Goal: Task Accomplishment & Management: Complete application form

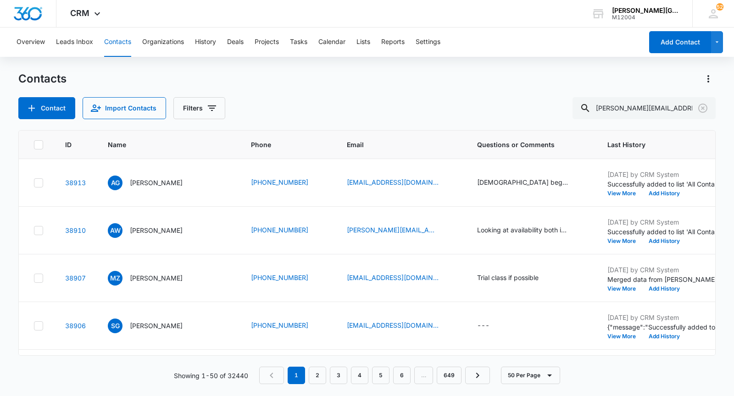
type input "[PERSON_NAME][EMAIL_ADDRESS][DOMAIN_NAME]"
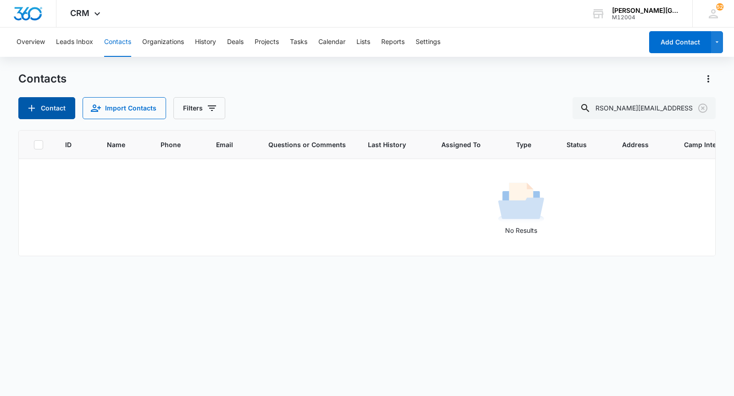
click at [50, 109] on button "Contact" at bounding box center [46, 108] width 57 height 22
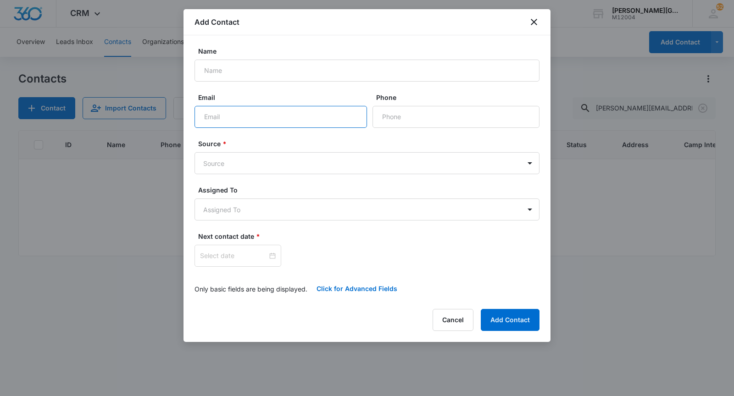
click at [218, 125] on input "Email" at bounding box center [280, 117] width 172 height 22
paste input "[PERSON_NAME][EMAIL_ADDRESS][DOMAIN_NAME]"
type input "[PERSON_NAME][EMAIL_ADDRESS][DOMAIN_NAME]"
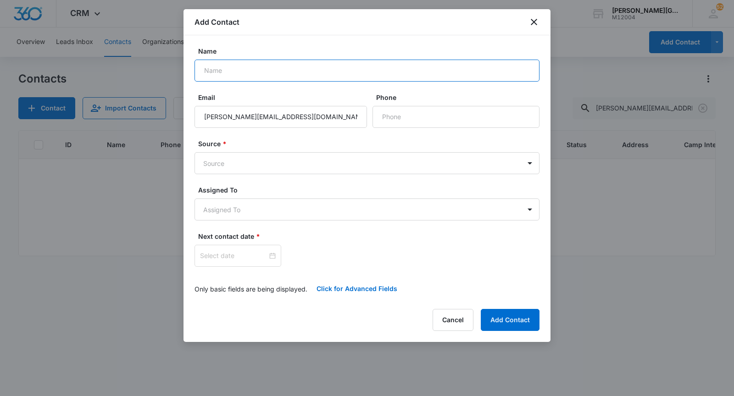
click at [230, 75] on input "Name" at bounding box center [366, 71] width 345 height 22
paste input "[PERSON_NAME]"
type input "[PERSON_NAME]"
click at [397, 122] on input "Phone" at bounding box center [455, 117] width 167 height 22
paste input "[PHONE_NUMBER]"
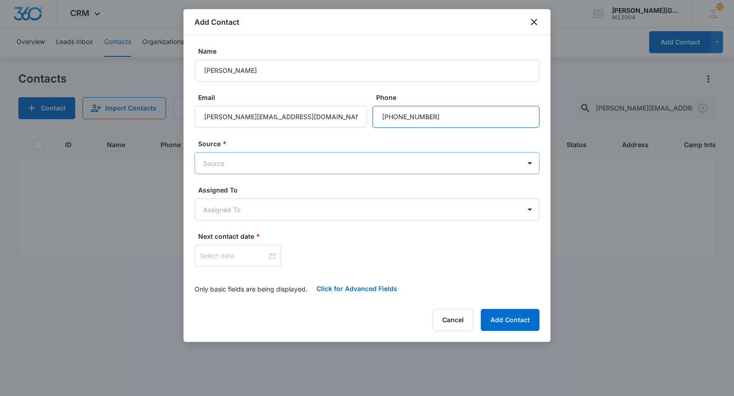
type input "[PHONE_NUMBER]"
click at [303, 171] on body "CRM Apps Reputation Websites Forms CRM Email Social Shop Payments POS Content A…" at bounding box center [367, 198] width 734 height 396
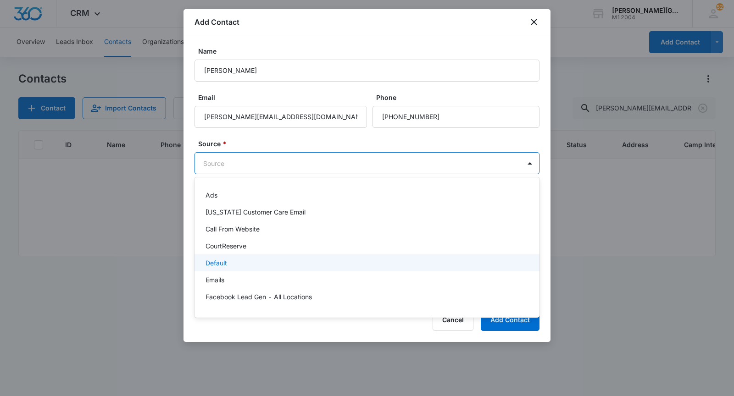
scroll to position [658, 0]
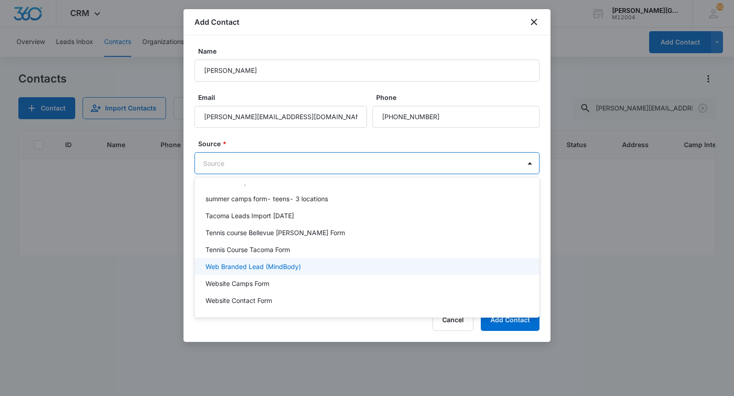
click at [287, 269] on p "Web Branded Lead (MindBody)" at bounding box center [252, 267] width 95 height 10
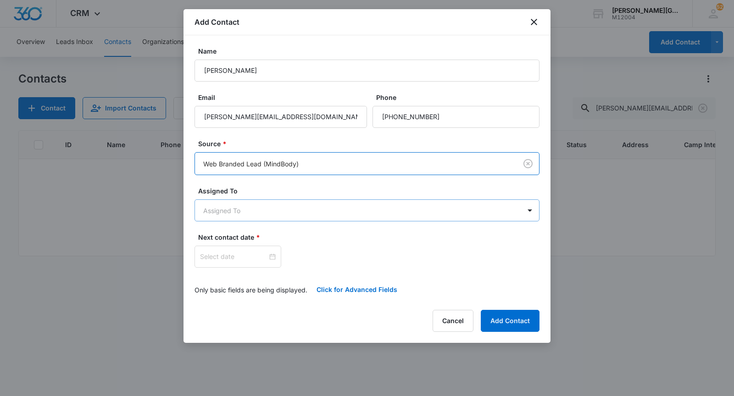
click at [270, 213] on body "CRM Apps Reputation Websites Forms CRM Email Social Shop Payments POS Content A…" at bounding box center [367, 198] width 734 height 396
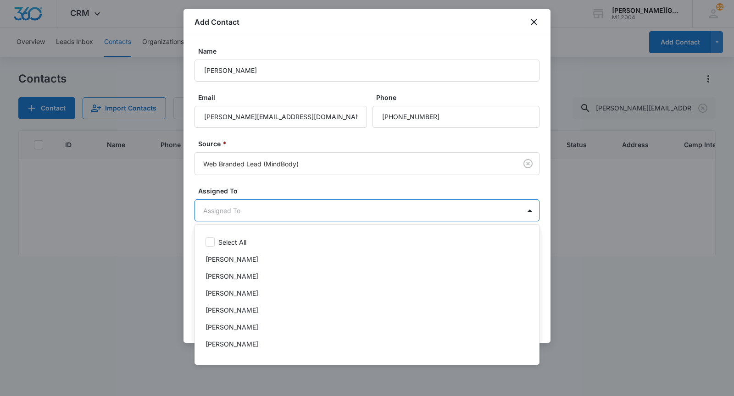
scroll to position [302, 0]
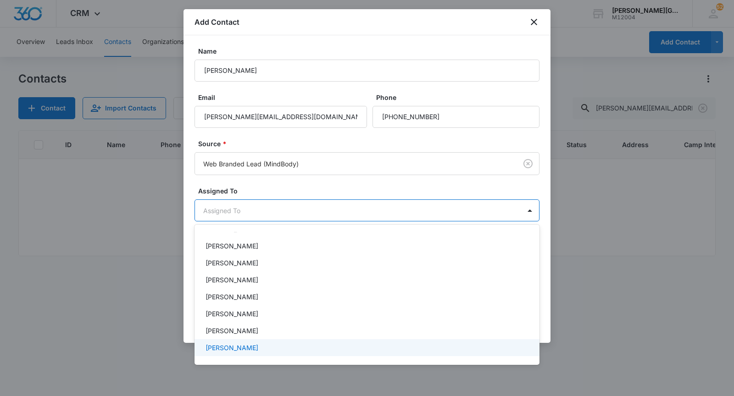
click at [253, 355] on div "[PERSON_NAME]" at bounding box center [366, 347] width 345 height 17
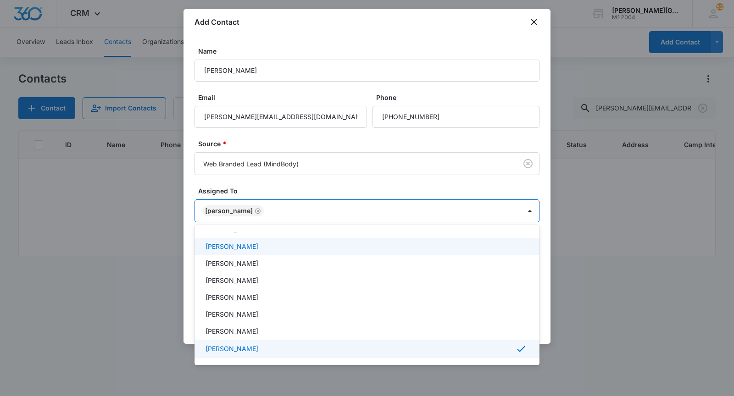
click at [260, 223] on div at bounding box center [367, 198] width 734 height 396
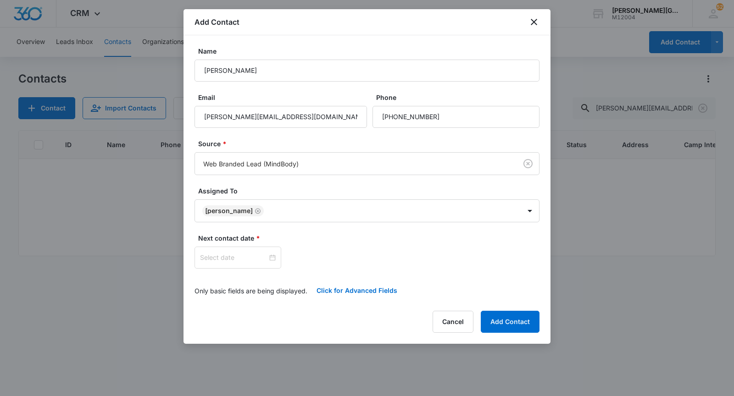
click at [230, 245] on div "Next contact date *" at bounding box center [366, 250] width 345 height 35
click at [230, 254] on input at bounding box center [233, 258] width 67 height 10
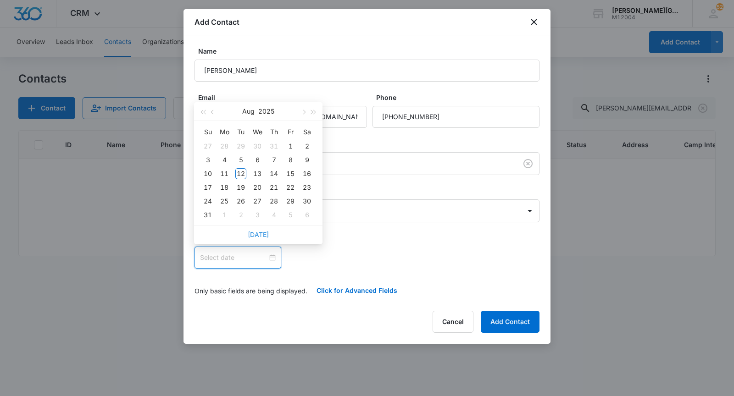
click at [259, 237] on link "[DATE]" at bounding box center [258, 235] width 21 height 8
type input "[DATE]"
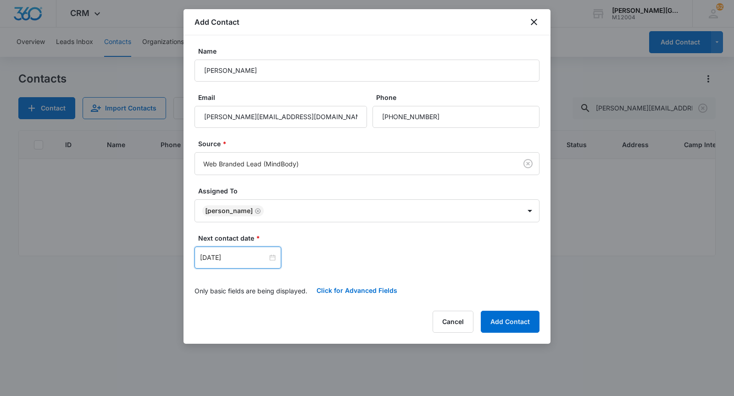
drag, startPoint x: 351, startPoint y: 303, endPoint x: 351, endPoint y: 311, distance: 8.3
click at [351, 303] on div "Add Contact Name [PERSON_NAME] Email [PERSON_NAME][EMAIL_ADDRESS][DOMAIN_NAME] …" at bounding box center [366, 176] width 367 height 335
click at [355, 294] on button "Click for Advanced Fields" at bounding box center [356, 291] width 99 height 22
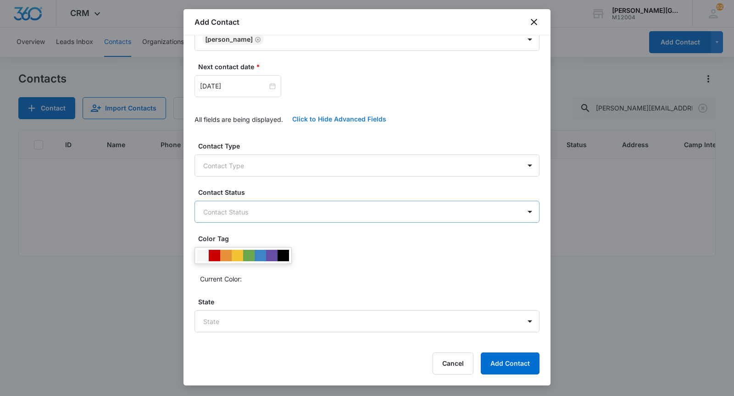
scroll to position [196, 0]
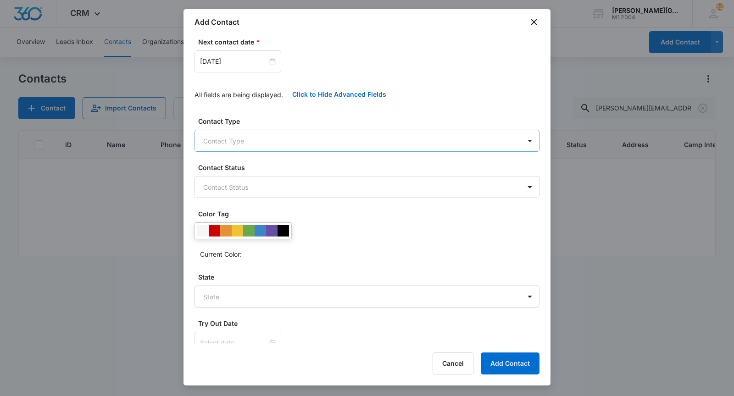
click at [288, 143] on body "CRM Apps Reputation Websites Forms CRM Email Social Shop Payments POS Content A…" at bounding box center [367, 198] width 734 height 396
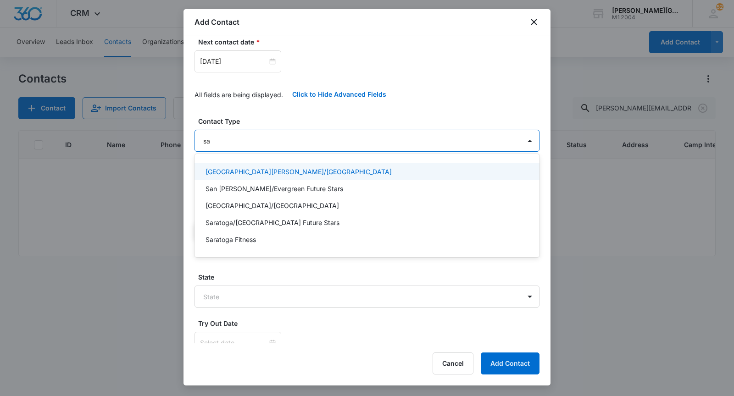
type input "sar"
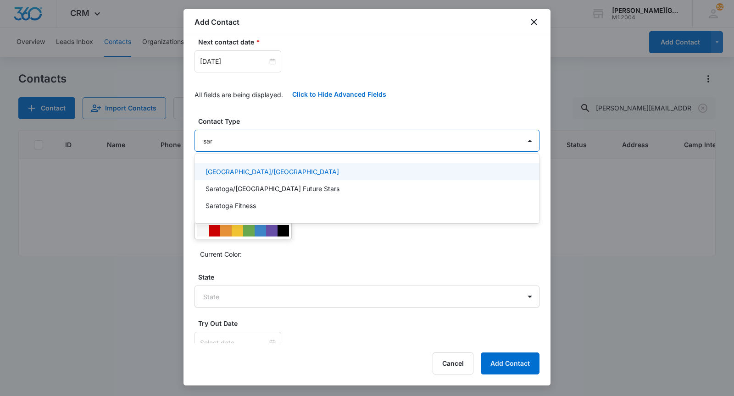
click at [274, 164] on div "[GEOGRAPHIC_DATA]/[GEOGRAPHIC_DATA]" at bounding box center [366, 171] width 345 height 17
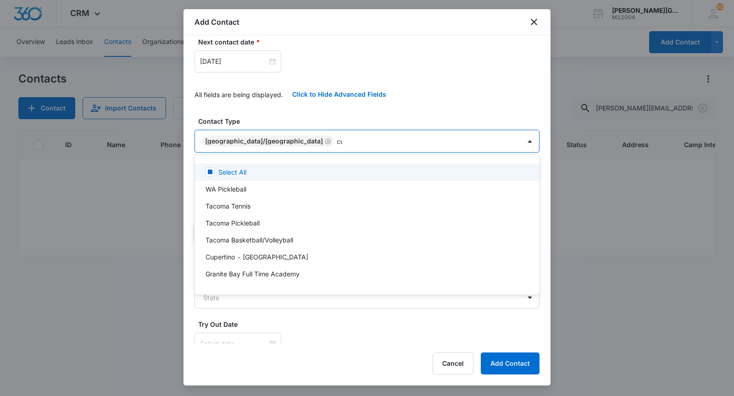
type input "cup"
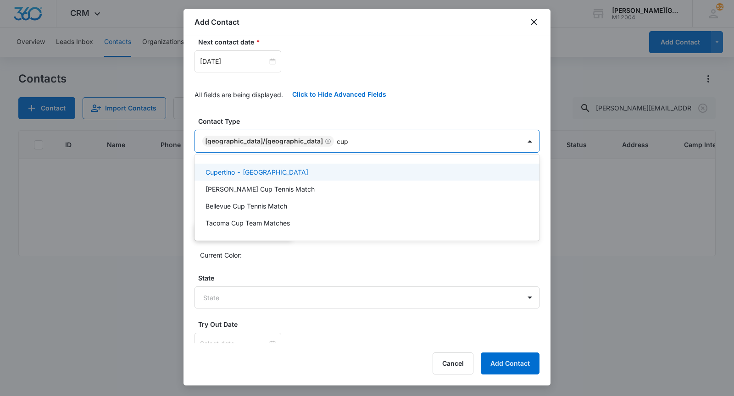
click at [245, 172] on p "Cupertino - [GEOGRAPHIC_DATA]" at bounding box center [256, 172] width 103 height 10
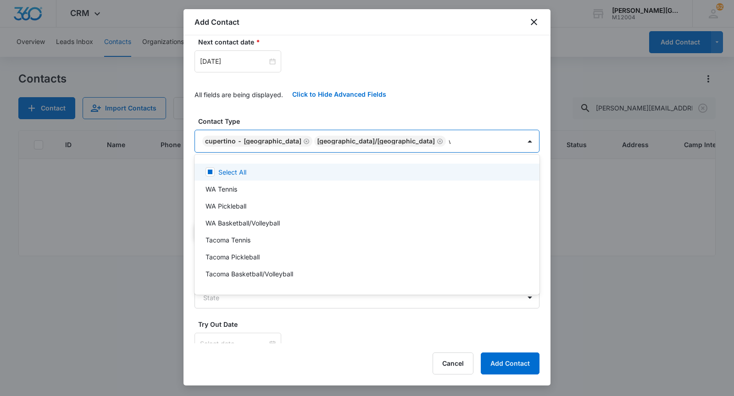
type input "wa"
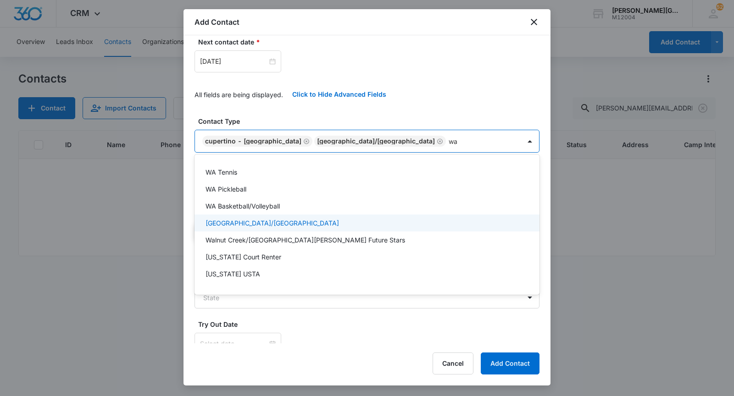
click at [251, 221] on p "[GEOGRAPHIC_DATA]/[GEOGRAPHIC_DATA]" at bounding box center [271, 223] width 133 height 10
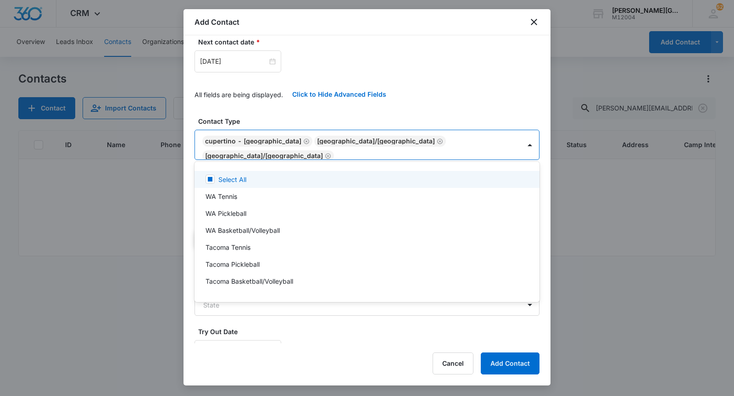
click at [303, 130] on div at bounding box center [367, 198] width 734 height 396
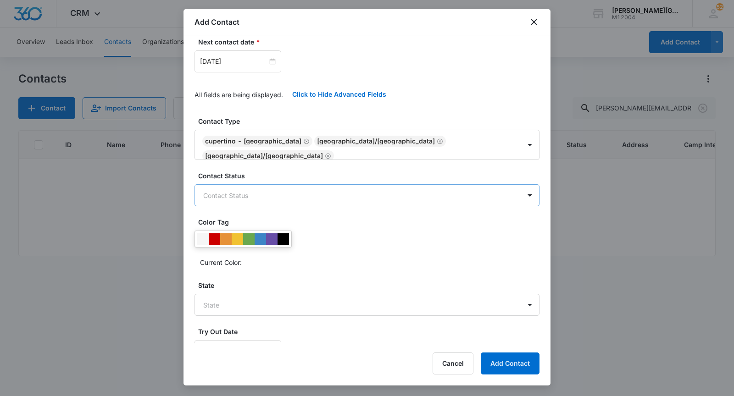
click at [273, 191] on body "CRM Apps Reputation Websites Forms CRM Email Social Shop Payments POS Content A…" at bounding box center [367, 198] width 734 height 396
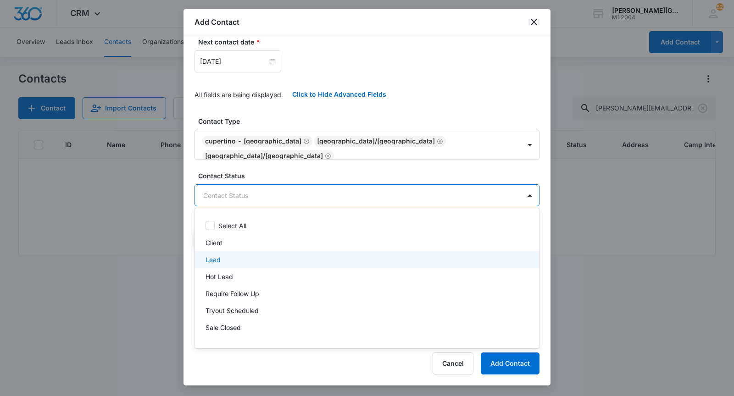
click at [236, 259] on div "Lead" at bounding box center [365, 260] width 321 height 10
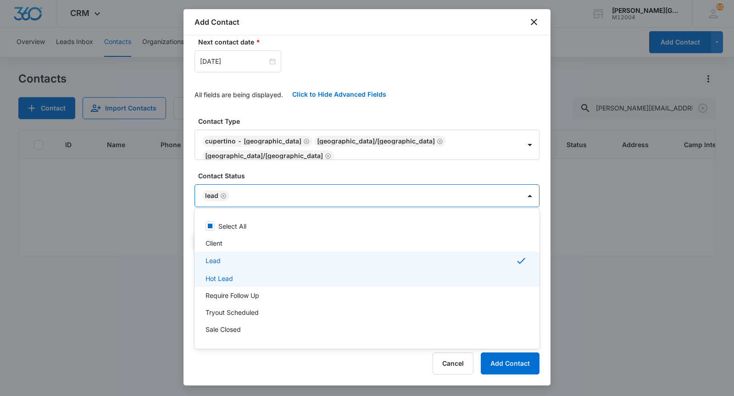
click at [243, 289] on div "Require Follow Up" at bounding box center [366, 295] width 345 height 17
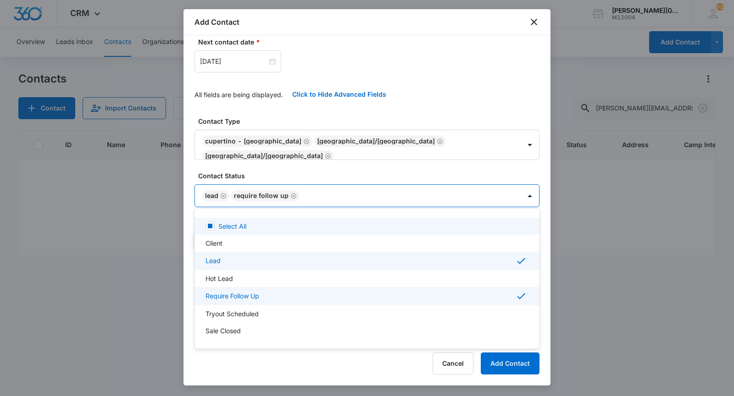
click at [278, 173] on div at bounding box center [367, 198] width 734 height 396
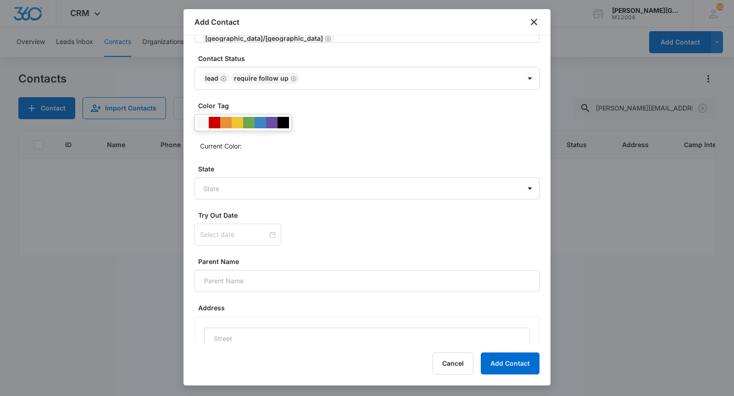
scroll to position [314, 0]
click at [246, 193] on body "CRM Apps Reputation Websites Forms CRM Email Social Shop Payments POS Content A…" at bounding box center [367, 198] width 734 height 396
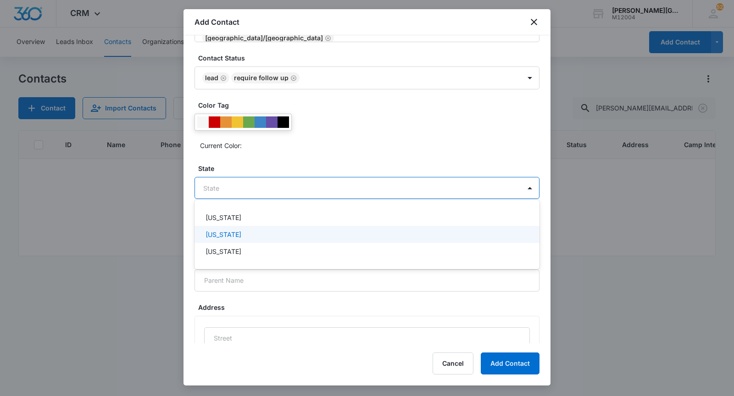
click at [241, 232] on div "[US_STATE]" at bounding box center [365, 235] width 321 height 10
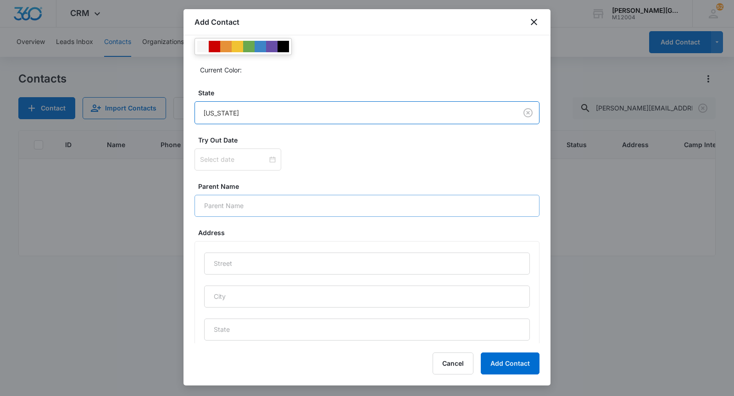
scroll to position [425, 0]
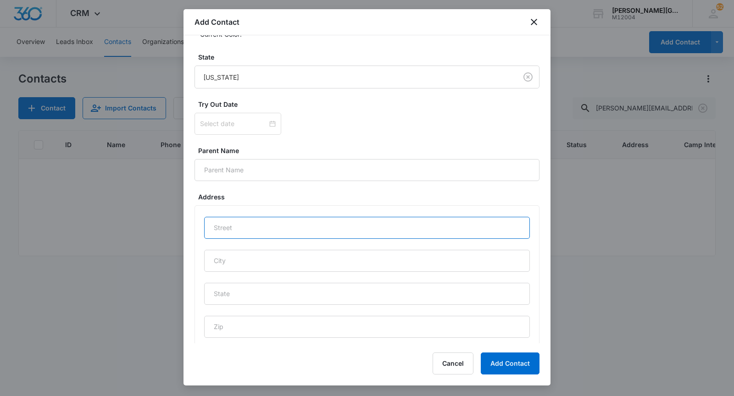
click at [251, 234] on input "text" at bounding box center [366, 228] width 325 height 22
paste input "[STREET_ADDRESS][US_STATE]"
type input "[STREET_ADDRESS][US_STATE]"
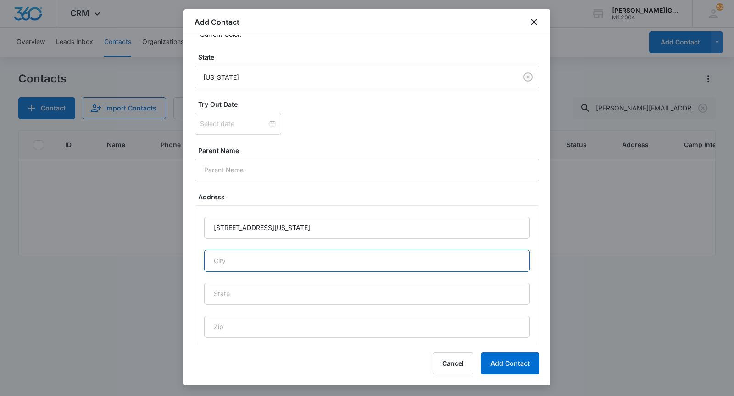
click at [236, 254] on input "text" at bounding box center [366, 261] width 325 height 22
type input "[GEOGRAPHIC_DATA]"
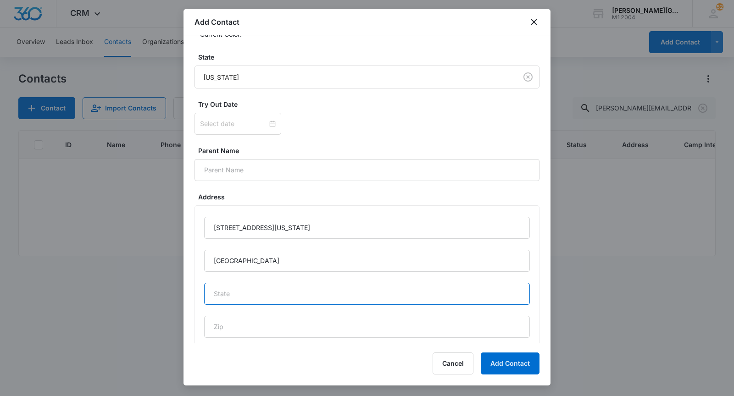
click at [266, 294] on input "text" at bounding box center [366, 294] width 325 height 22
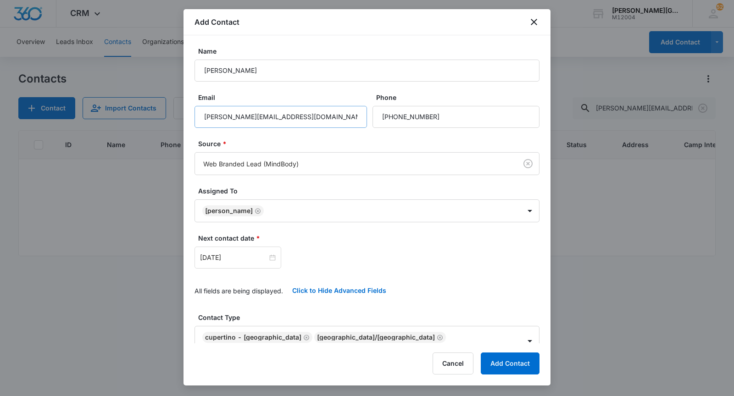
type input "CA"
click at [248, 115] on input "[PERSON_NAME][EMAIL_ADDRESS][DOMAIN_NAME]" at bounding box center [280, 117] width 172 height 22
click at [516, 370] on button "Add Contact" at bounding box center [509, 364] width 59 height 22
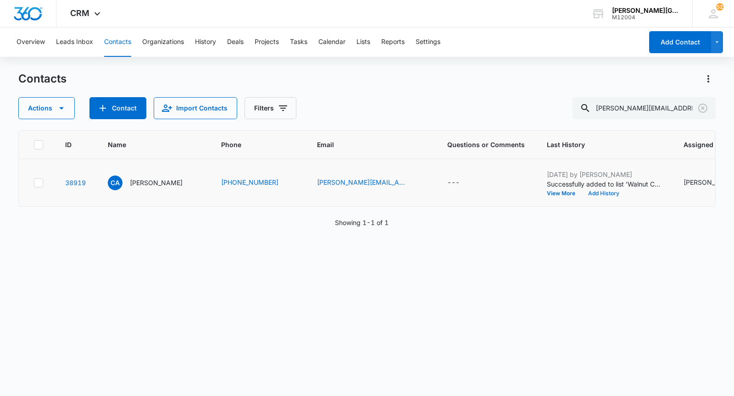
click at [581, 196] on button "Add History" at bounding box center [603, 194] width 44 height 6
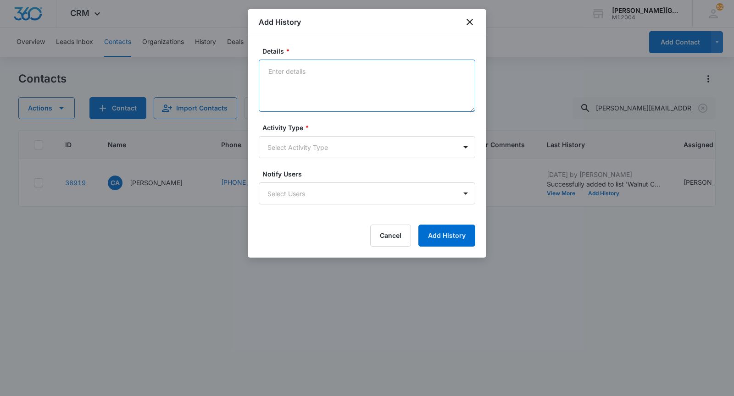
click at [331, 105] on textarea "Details *" at bounding box center [367, 86] width 216 height 52
paste textarea "Hello from [PERSON_NAME][GEOGRAPHIC_DATA], Hope this email finds you well! We n…"
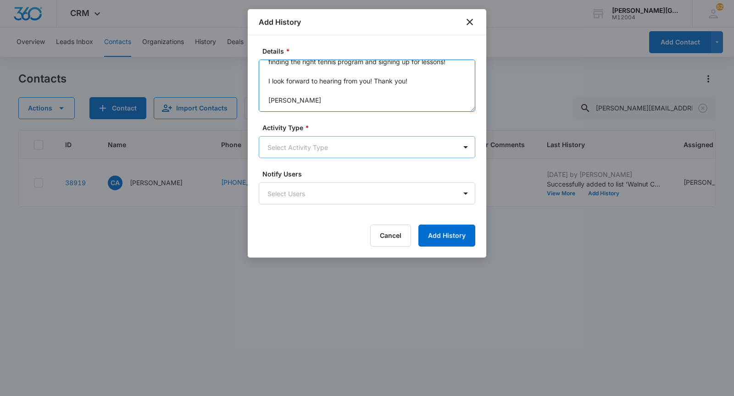
type textarea "Hello from [PERSON_NAME][GEOGRAPHIC_DATA], Hope this email finds you well! We n…"
click at [320, 147] on body "CRM Apps Reputation Websites Forms CRM Email Social Shop Payments POS Content A…" at bounding box center [367, 198] width 734 height 396
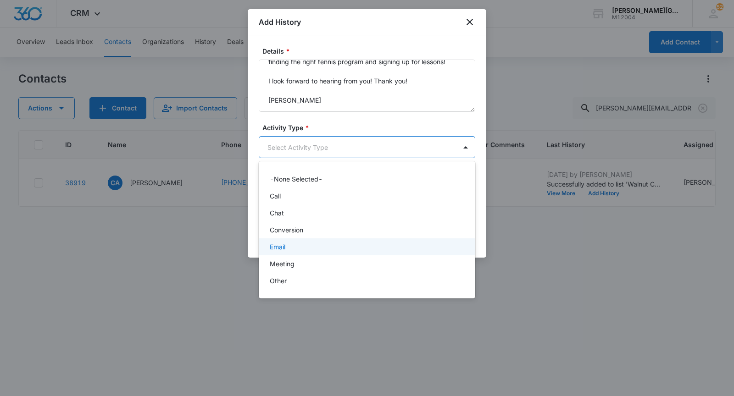
click at [302, 240] on div "Email" at bounding box center [367, 246] width 216 height 17
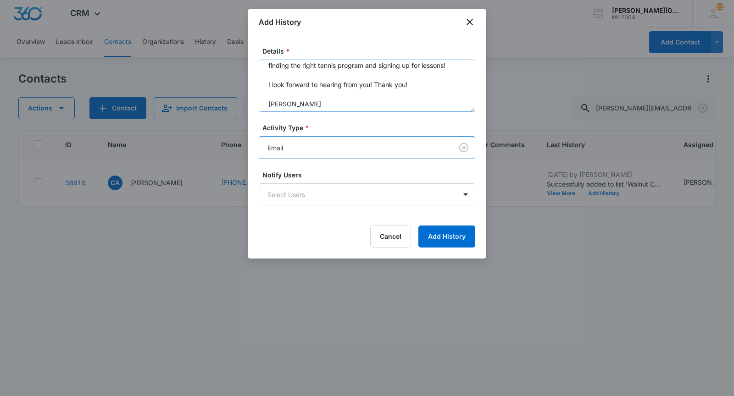
scroll to position [0, 0]
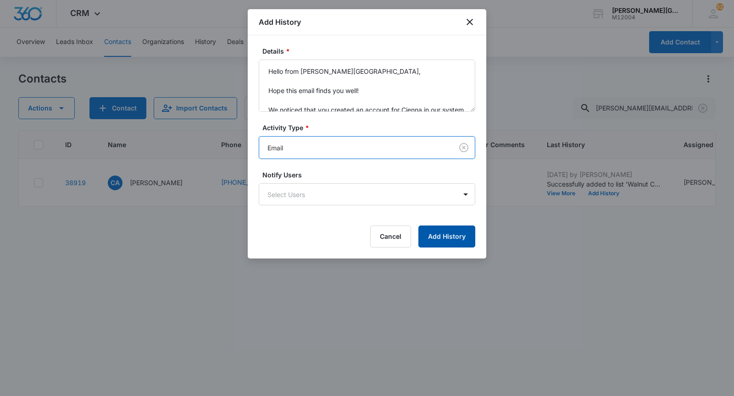
click at [447, 234] on button "Add History" at bounding box center [446, 237] width 57 height 22
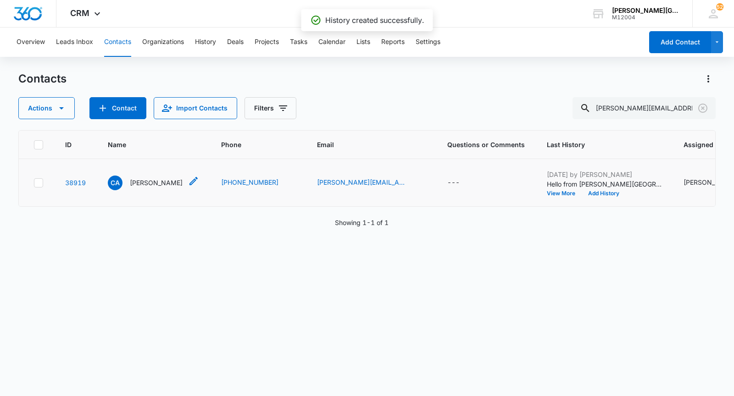
click at [130, 188] on p "[PERSON_NAME]" at bounding box center [156, 183] width 53 height 10
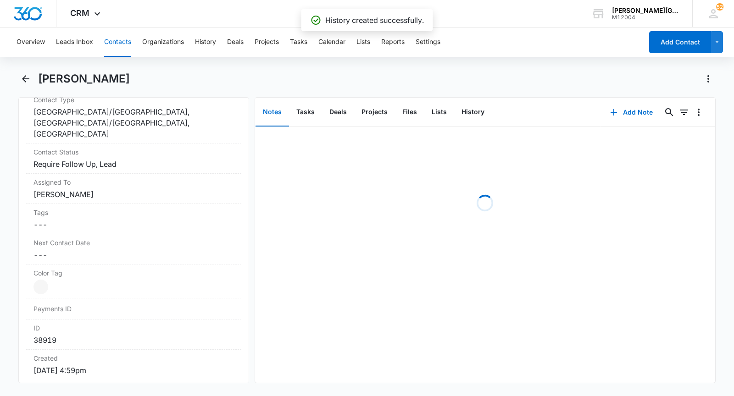
scroll to position [436, 0]
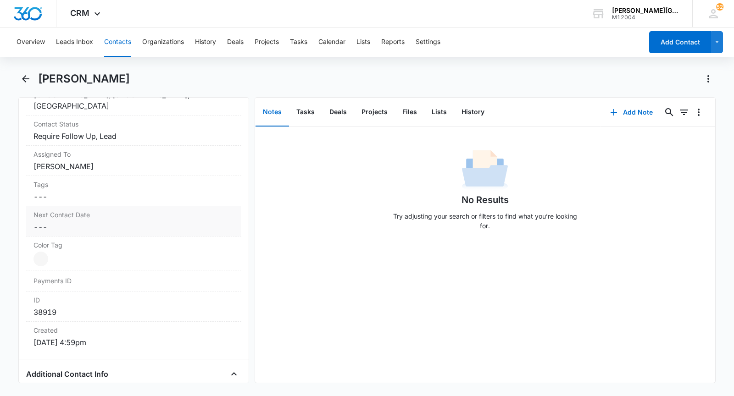
click at [112, 221] on div "Next Contact Date Cancel Save Changes ---" at bounding box center [133, 221] width 215 height 30
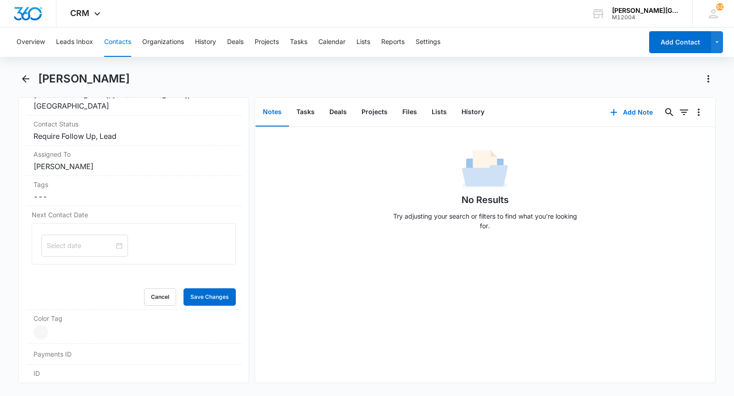
click at [79, 241] on input at bounding box center [80, 246] width 67 height 10
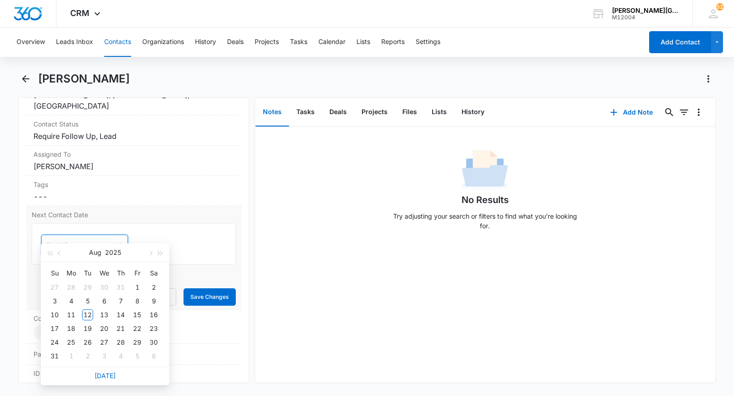
type input "[DATE]"
click at [109, 376] on link "[DATE]" at bounding box center [104, 376] width 21 height 8
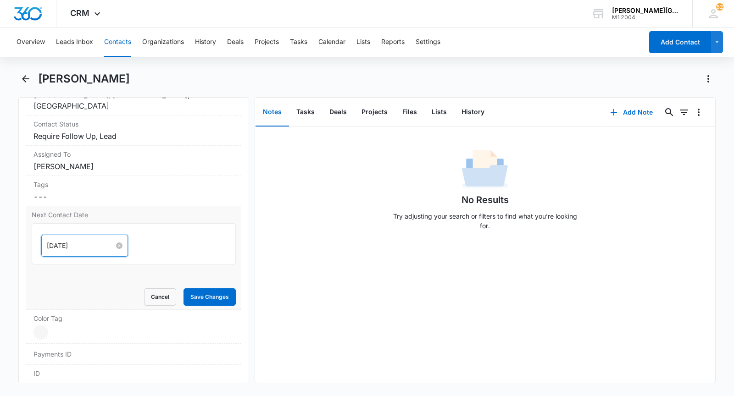
click at [74, 241] on input "[DATE]" at bounding box center [80, 246] width 67 height 10
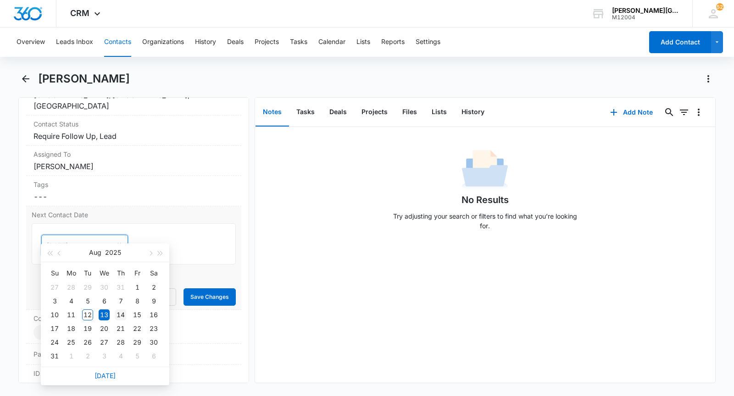
type input "[DATE]"
click at [125, 317] on div "14" at bounding box center [120, 314] width 11 height 11
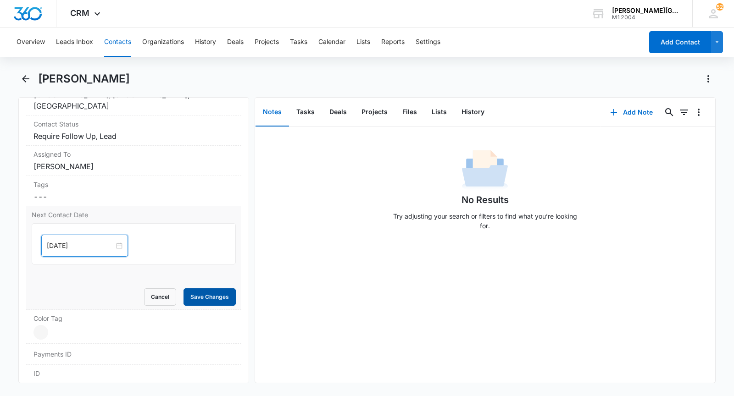
click at [199, 288] on button "Save Changes" at bounding box center [209, 296] width 52 height 17
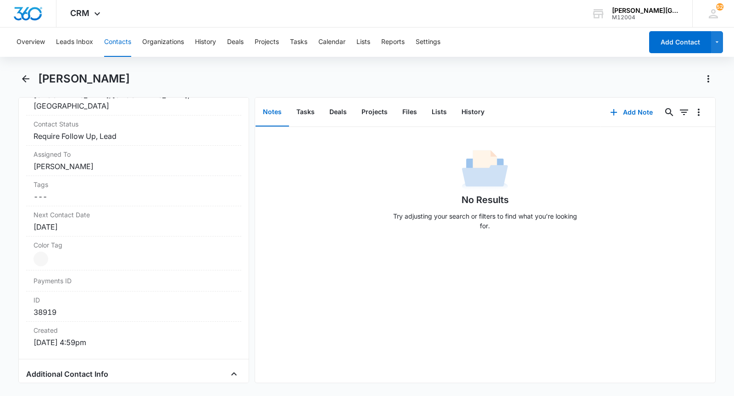
click at [114, 45] on button "Contacts" at bounding box center [117, 42] width 27 height 29
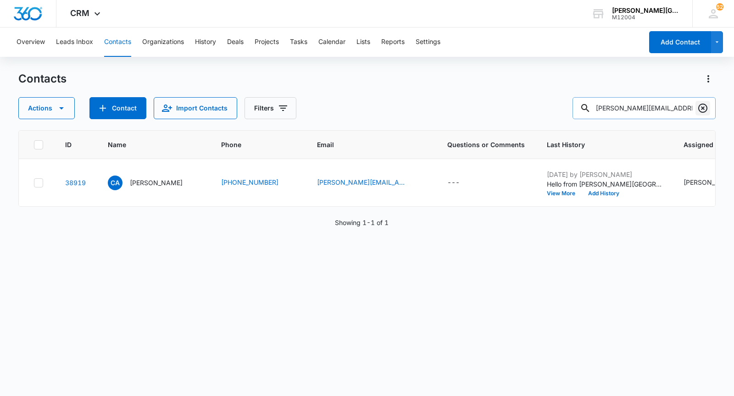
click at [702, 106] on icon "Clear" at bounding box center [702, 108] width 11 height 11
